Goal: Task Accomplishment & Management: Use online tool/utility

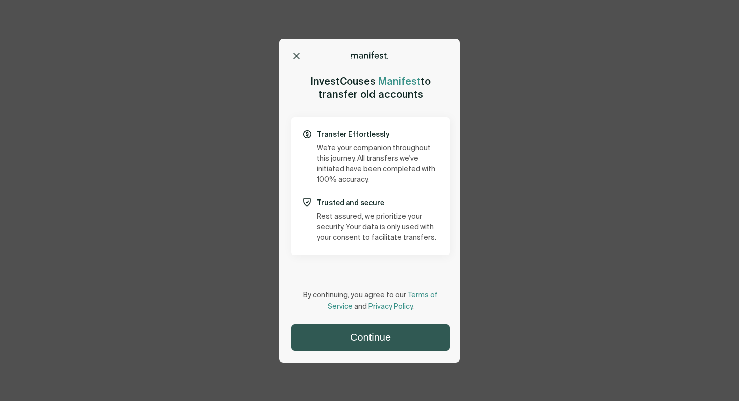
click at [358, 333] on button "Continue" at bounding box center [370, 338] width 158 height 26
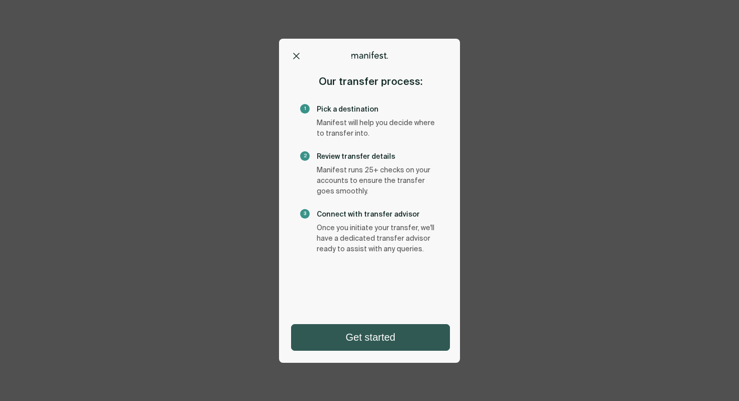
click at [347, 329] on button "Get started" at bounding box center [370, 338] width 158 height 26
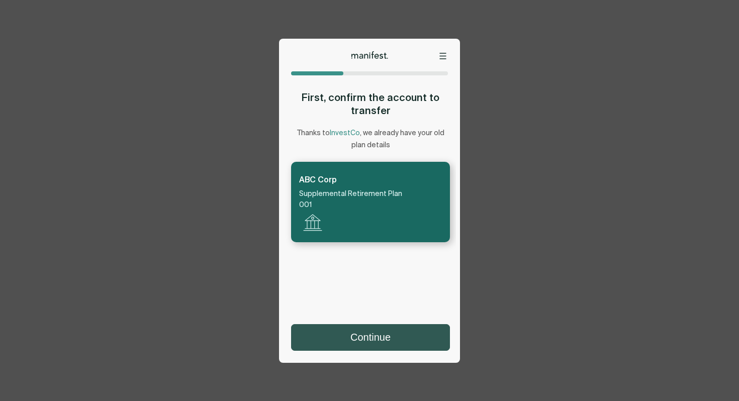
click at [378, 340] on button "Continue" at bounding box center [370, 338] width 158 height 26
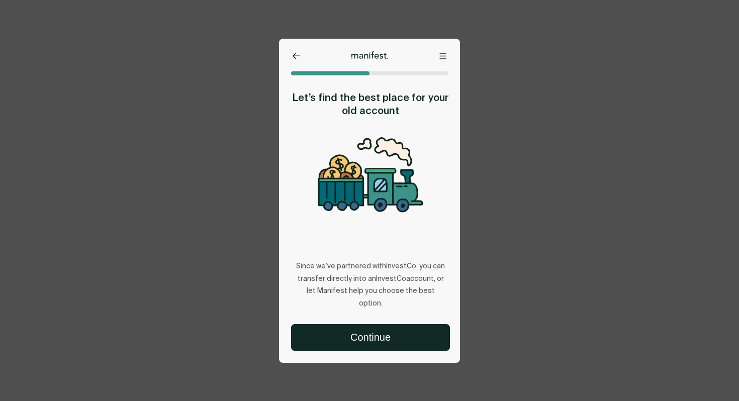
click at [437, 56] on div at bounding box center [369, 55] width 137 height 8
click at [440, 58] on icon at bounding box center [443, 56] width 6 height 6
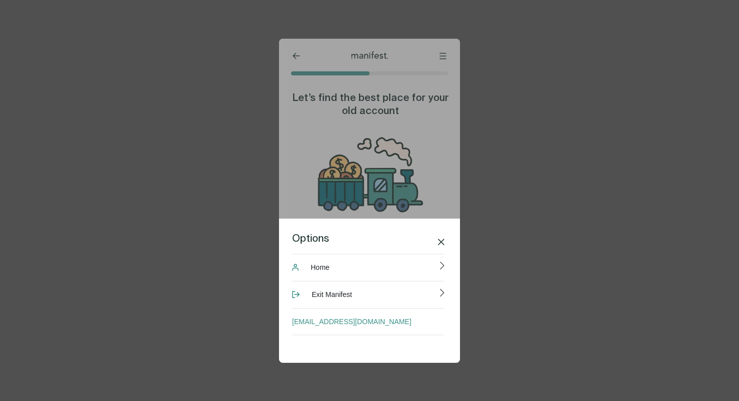
click at [442, 245] on icon at bounding box center [441, 242] width 7 height 7
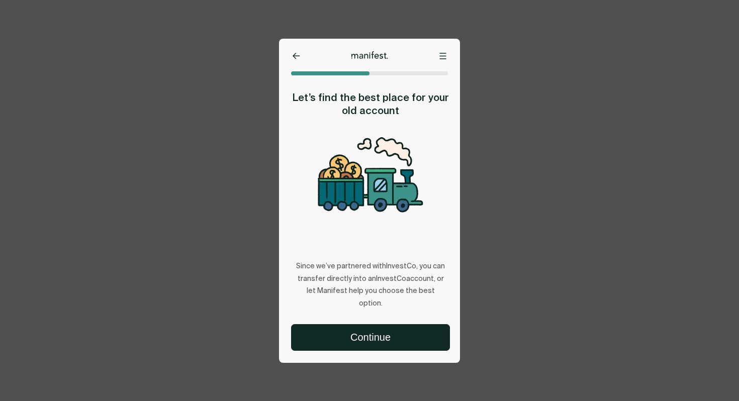
click at [339, 220] on div at bounding box center [370, 176] width 159 height 119
